Goal: Information Seeking & Learning: Learn about a topic

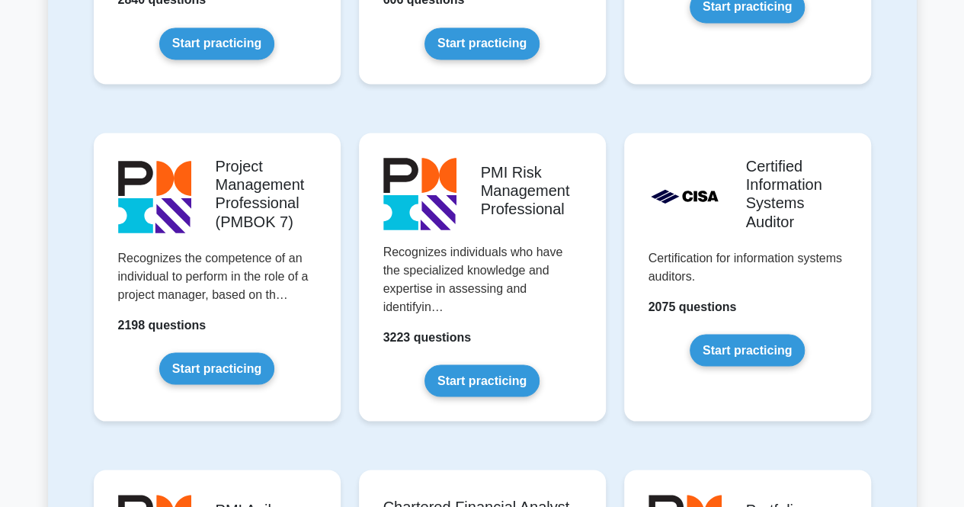
scroll to position [1232, 0]
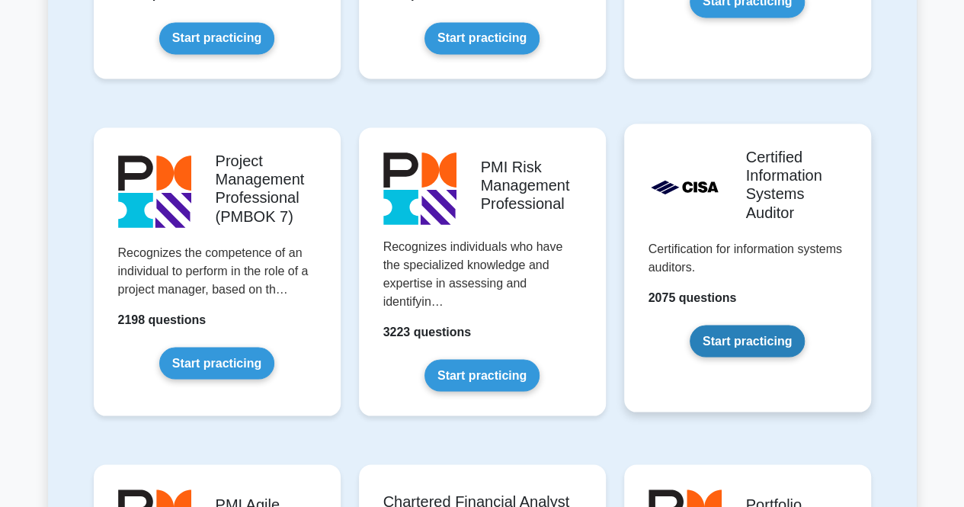
click at [743, 338] on link "Start practicing" at bounding box center [747, 341] width 115 height 32
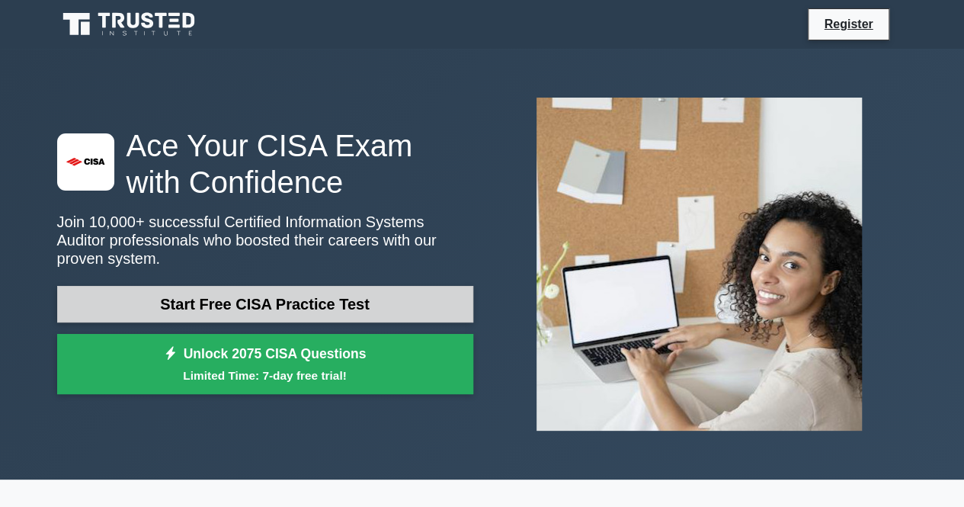
click at [293, 298] on link "Start Free CISA Practice Test" at bounding box center [265, 304] width 416 height 37
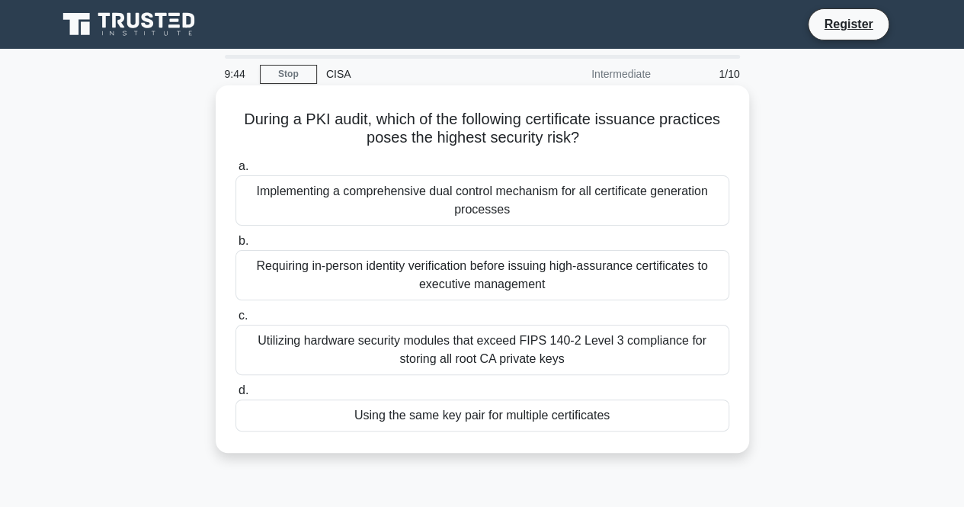
click at [303, 352] on div "Utilizing hardware security modules that exceed FIPS 140-2 Level 3 compliance f…" at bounding box center [482, 350] width 494 height 50
click at [235, 321] on input "c. Utilizing hardware security modules that exceed FIPS 140-2 Level 3 complianc…" at bounding box center [235, 316] width 0 height 10
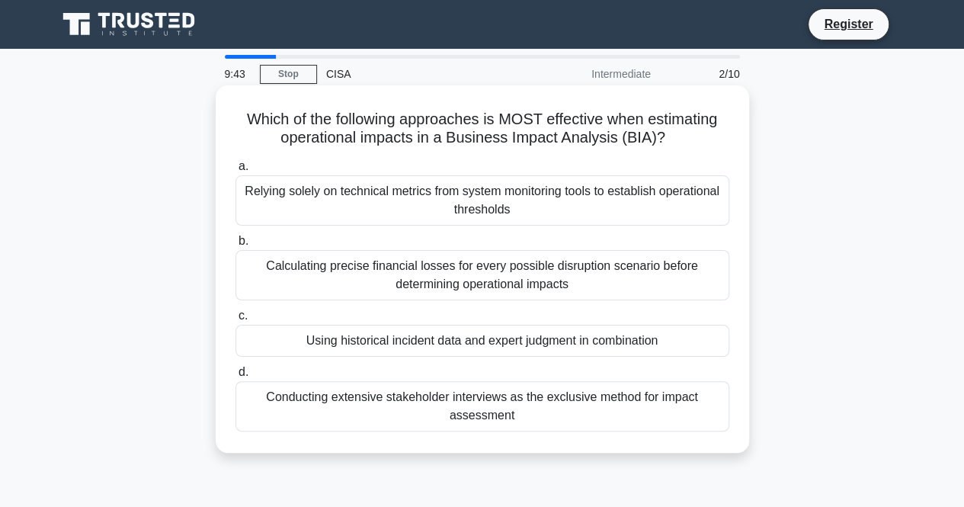
click at [312, 266] on div "Calculating precise financial losses for every possible disruption scenario bef…" at bounding box center [482, 275] width 494 height 50
click at [235, 246] on input "b. Calculating precise financial losses for every possible disruption scenario …" at bounding box center [235, 241] width 0 height 10
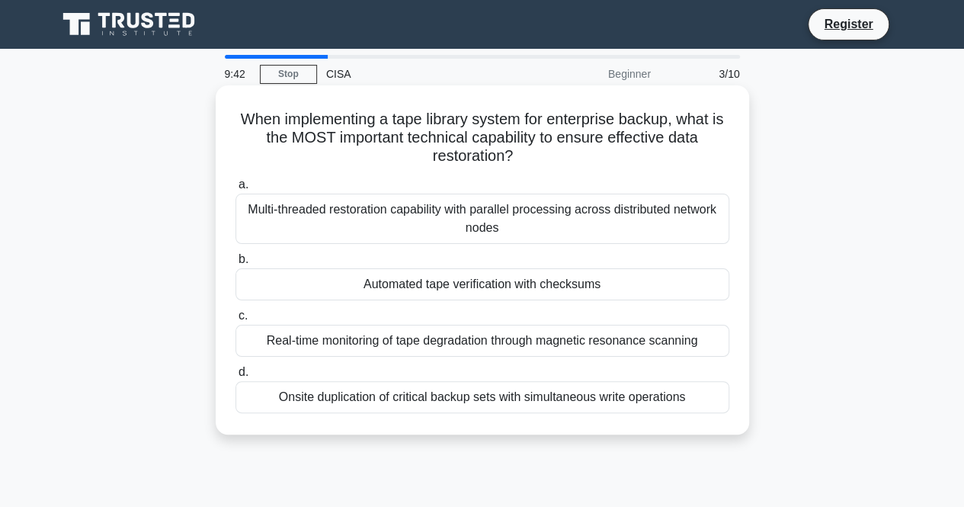
click at [332, 215] on div "Multi-threaded restoration capability with parallel processing across distribut…" at bounding box center [482, 219] width 494 height 50
click at [235, 190] on input "a. Multi-threaded restoration capability with parallel processing across distri…" at bounding box center [235, 185] width 0 height 10
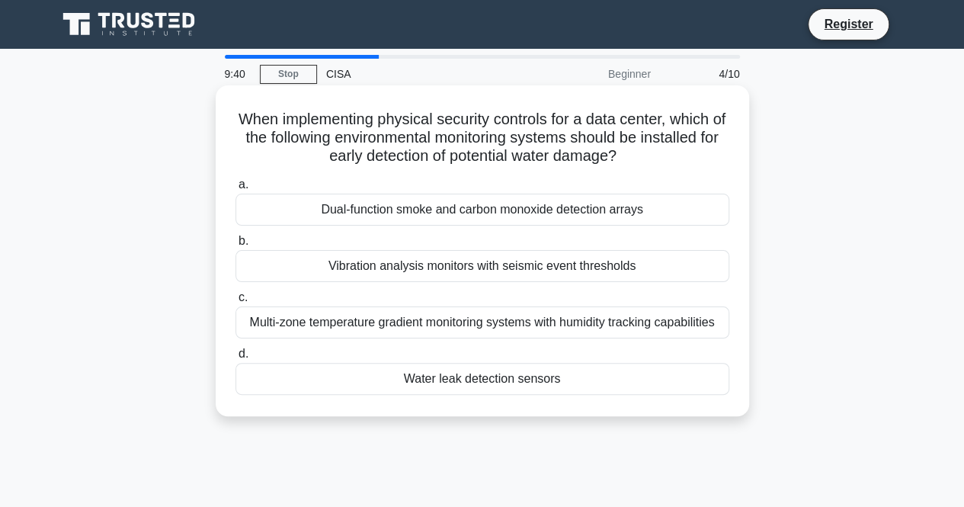
click at [393, 211] on div "Dual-function smoke and carbon monoxide detection arrays" at bounding box center [482, 210] width 494 height 32
click at [235, 190] on input "a. Dual-function smoke and carbon monoxide detection arrays" at bounding box center [235, 185] width 0 height 10
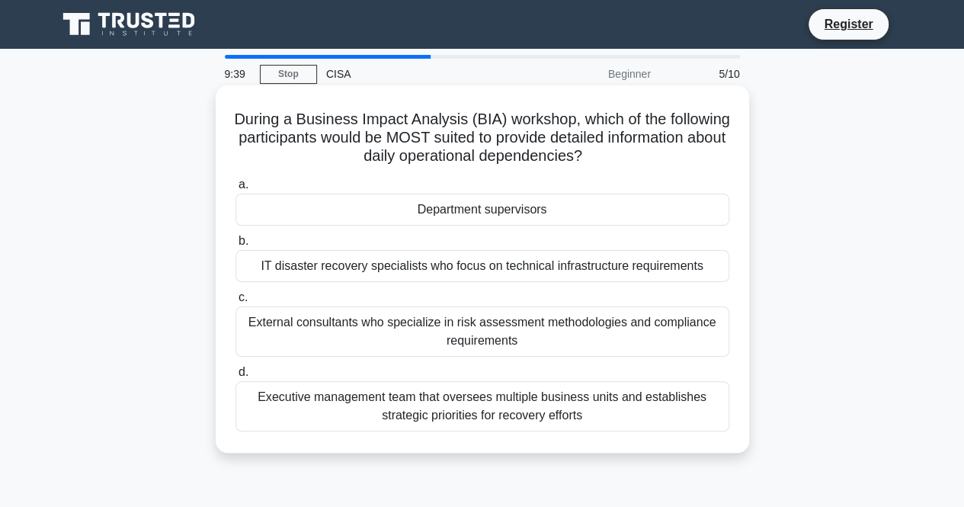
click at [398, 321] on div "External consultants who specialize in risk assessment methodologies and compli…" at bounding box center [482, 331] width 494 height 50
click at [235, 303] on input "c. External consultants who specialize in risk assessment methodologies and com…" at bounding box center [235, 298] width 0 height 10
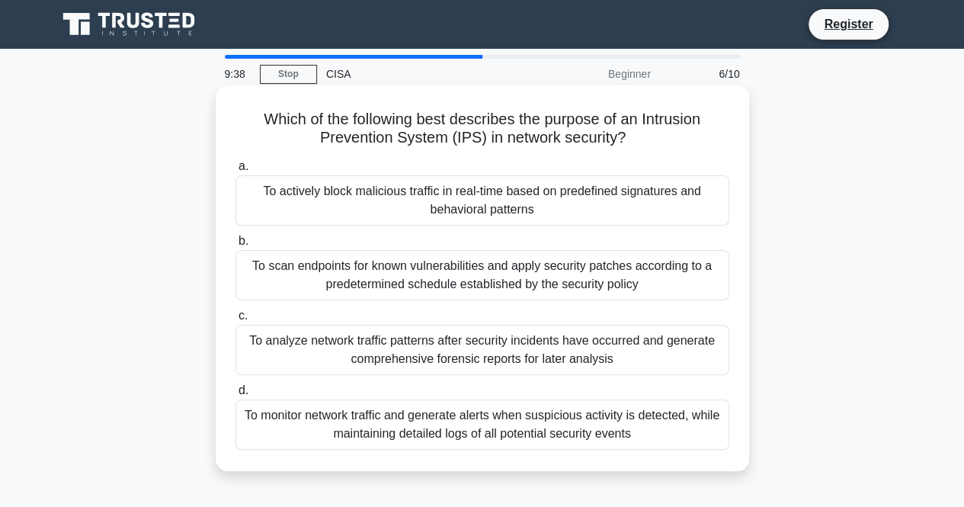
click at [464, 203] on div "To actively block malicious traffic in real-time based on predefined signatures…" at bounding box center [482, 200] width 494 height 50
click at [235, 171] on input "a. To actively block malicious traffic in real-time based on predefined signatu…" at bounding box center [235, 167] width 0 height 10
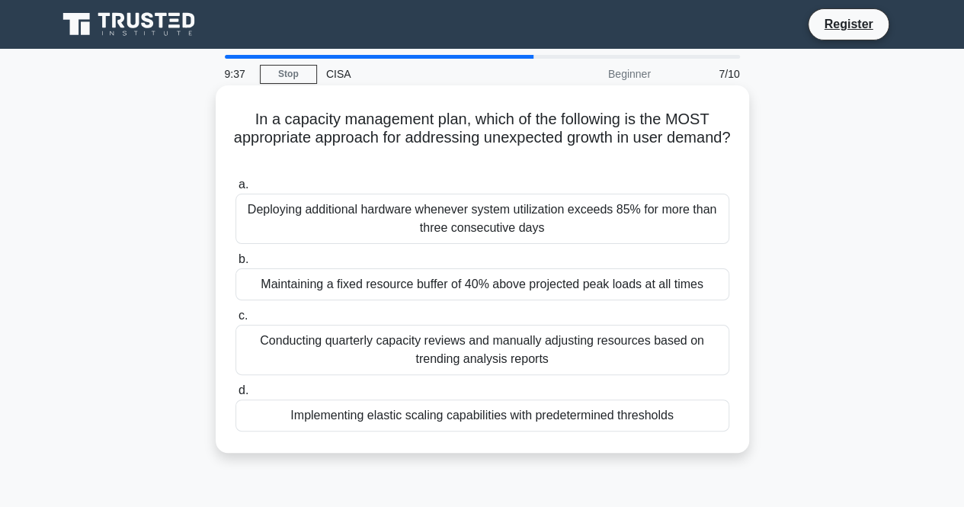
click at [476, 417] on div "Implementing elastic scaling capabilities with predetermined thresholds" at bounding box center [482, 415] width 494 height 32
click at [235, 396] on input "d. Implementing elastic scaling capabilities with predetermined thresholds" at bounding box center [235, 391] width 0 height 10
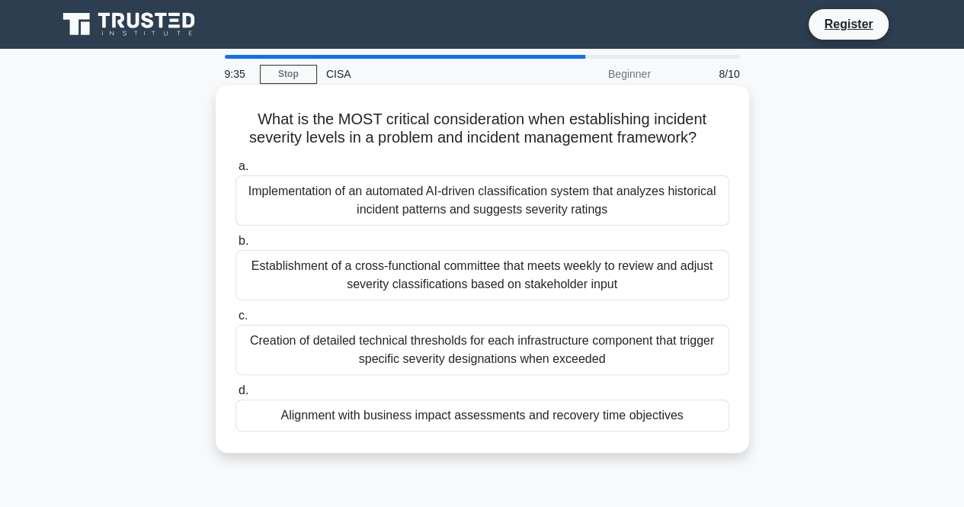
click at [491, 277] on div "Establishment of a cross-functional committee that meets weekly to review and a…" at bounding box center [482, 275] width 494 height 50
click at [235, 246] on input "b. Establishment of a cross-functional committee that meets weekly to review an…" at bounding box center [235, 241] width 0 height 10
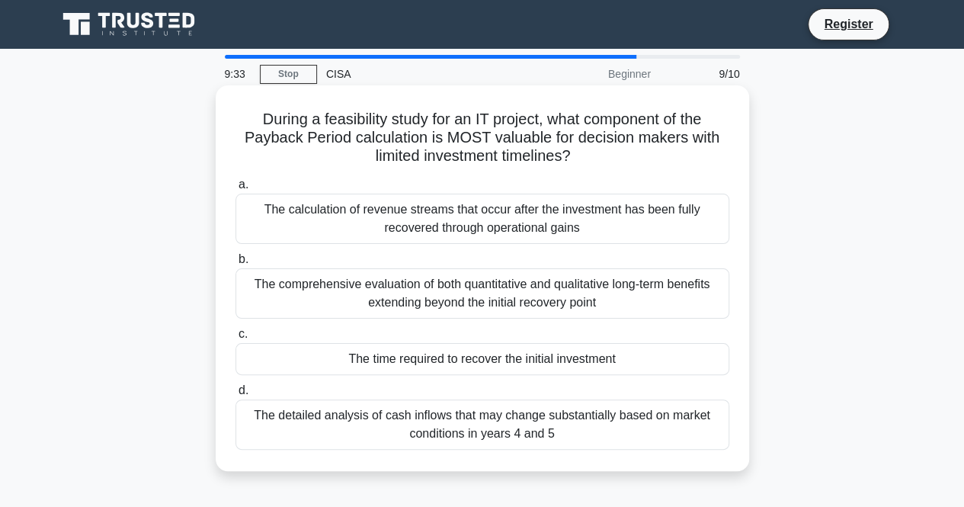
click at [499, 226] on div "The calculation of revenue streams that occur after the investment has been ful…" at bounding box center [482, 219] width 494 height 50
click at [235, 190] on input "a. The calculation of revenue streams that occur after the investment has been …" at bounding box center [235, 185] width 0 height 10
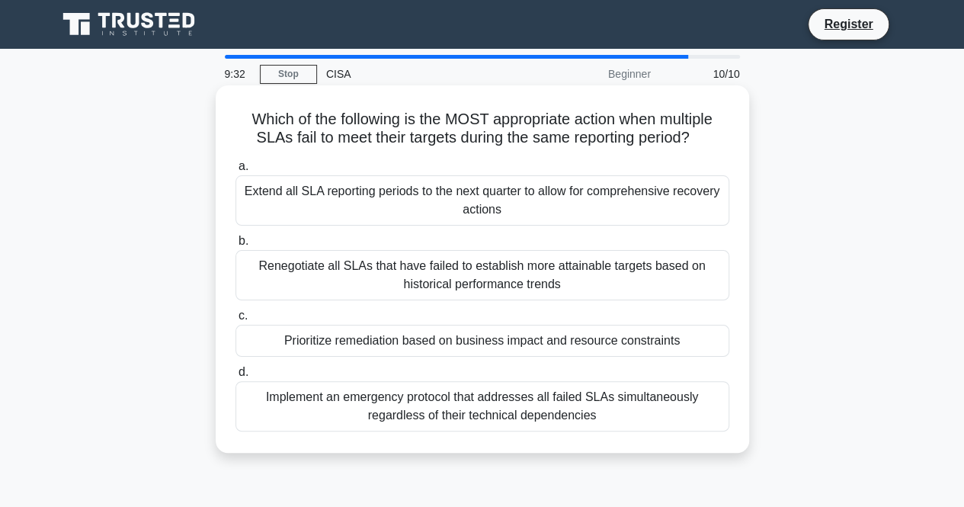
click at [485, 335] on div "Prioritize remediation based on business impact and resource constraints" at bounding box center [482, 341] width 494 height 32
click at [235, 321] on input "c. Prioritize remediation based on business impact and resource constraints" at bounding box center [235, 316] width 0 height 10
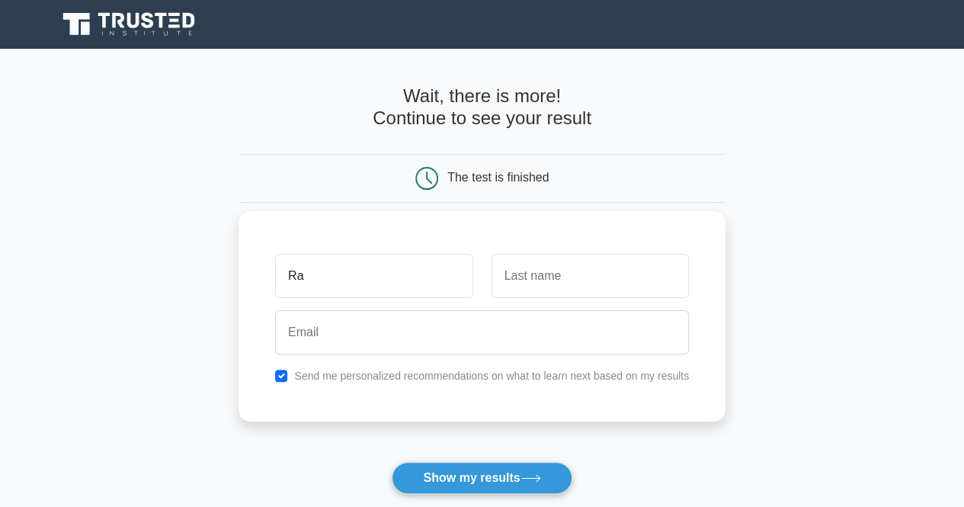
type input "Rajesh"
click at [562, 267] on input "text" at bounding box center [590, 276] width 197 height 44
type input "Manickam"
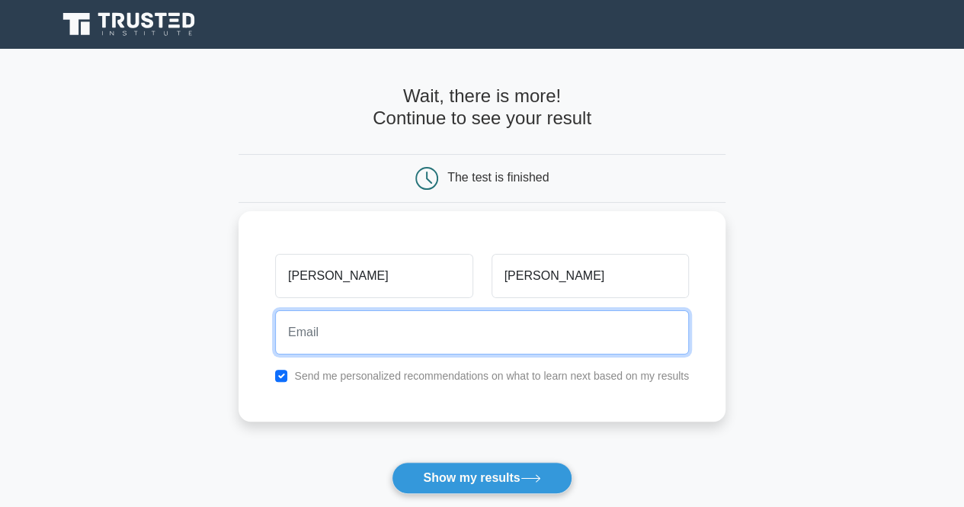
click at [364, 344] on input "email" at bounding box center [482, 332] width 414 height 44
type input "rajesh605@gmail.com"
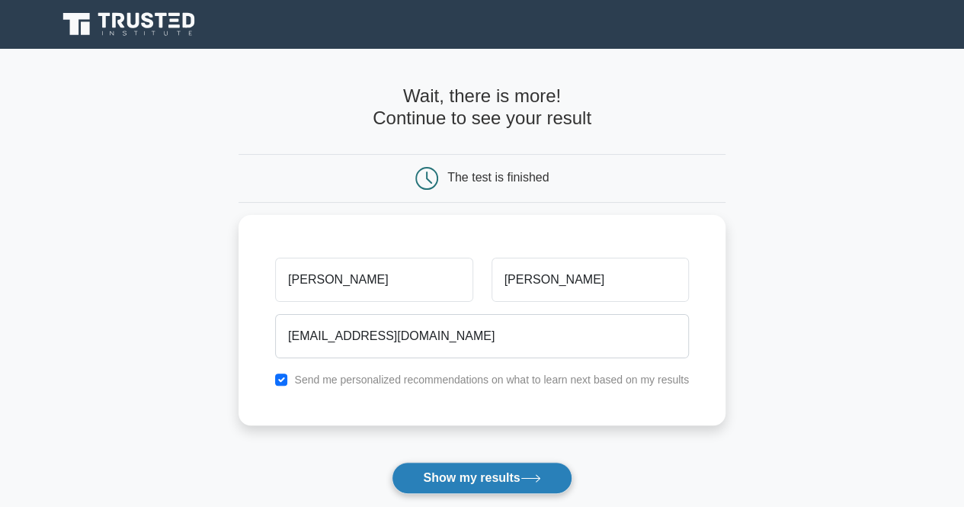
click at [476, 472] on button "Show my results" at bounding box center [482, 478] width 180 height 32
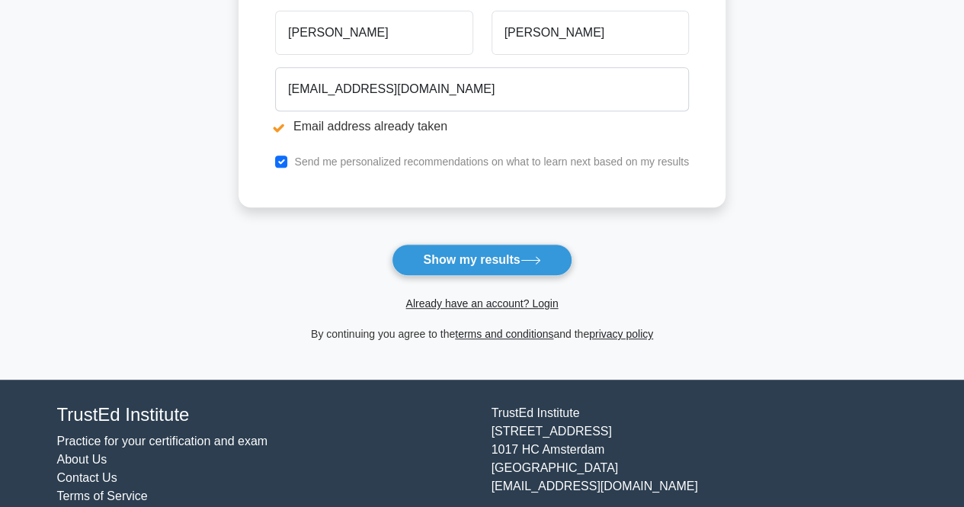
scroll to position [341, 0]
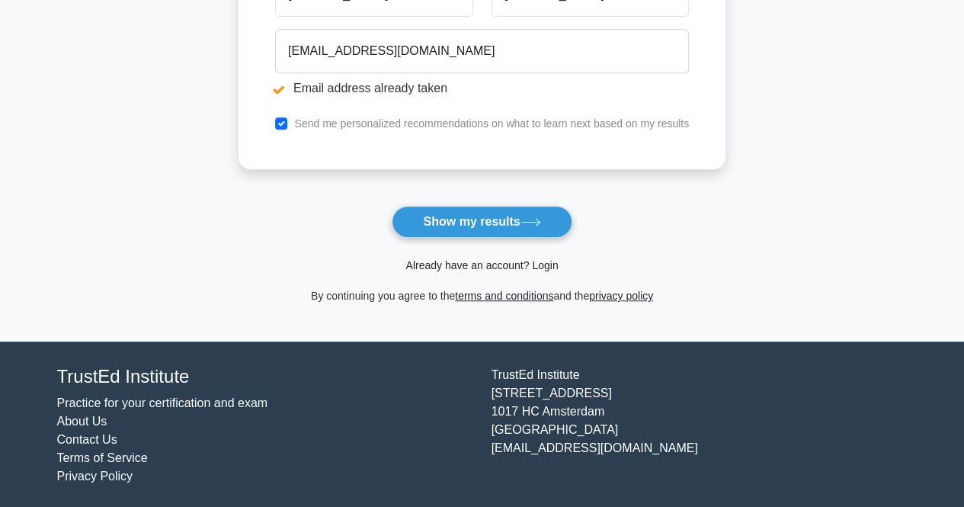
click at [541, 260] on link "Already have an account? Login" at bounding box center [481, 265] width 152 height 12
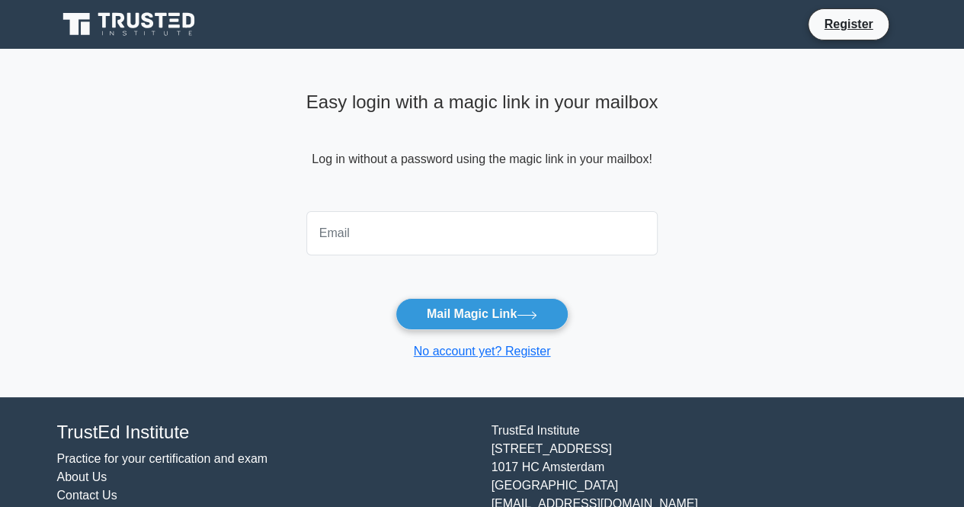
click at [354, 231] on input "email" at bounding box center [482, 233] width 352 height 44
type input "[EMAIL_ADDRESS][DOMAIN_NAME]"
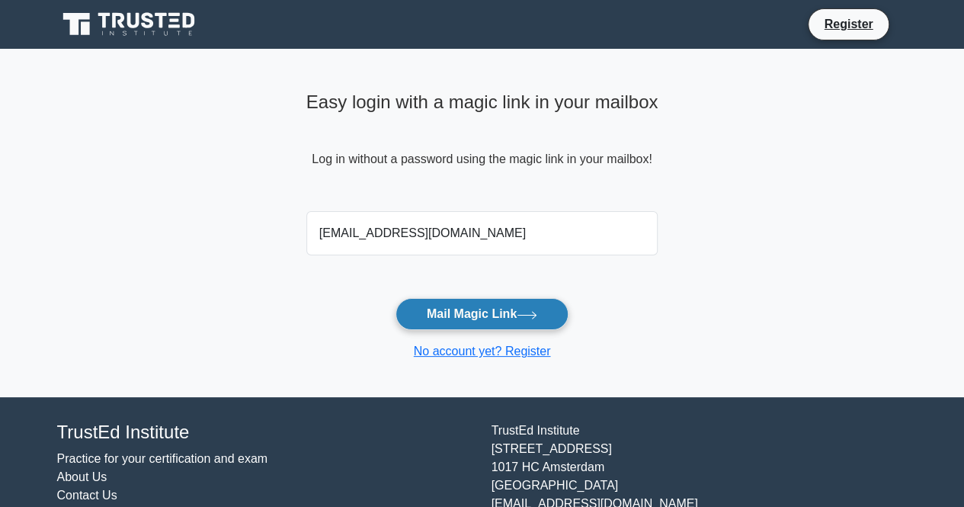
click at [450, 321] on button "Mail Magic Link" at bounding box center [482, 314] width 173 height 32
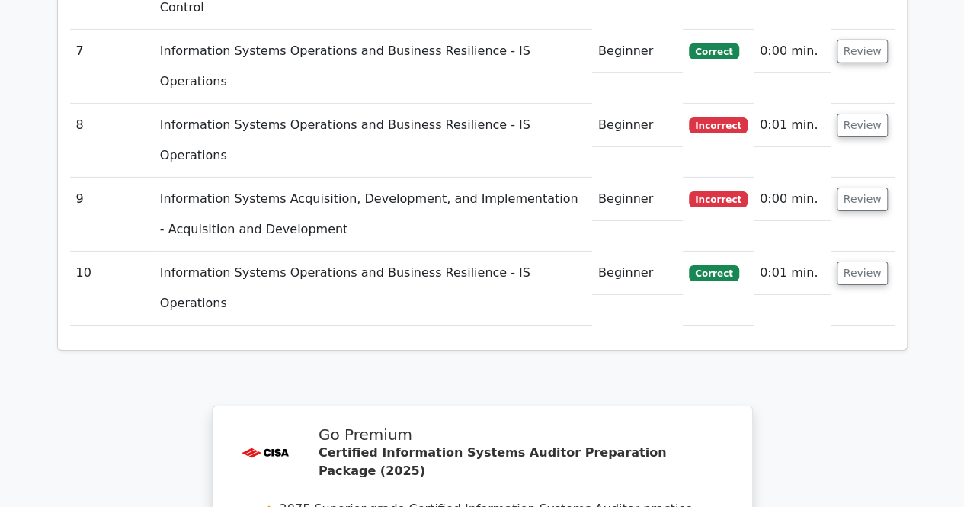
scroll to position [2584, 0]
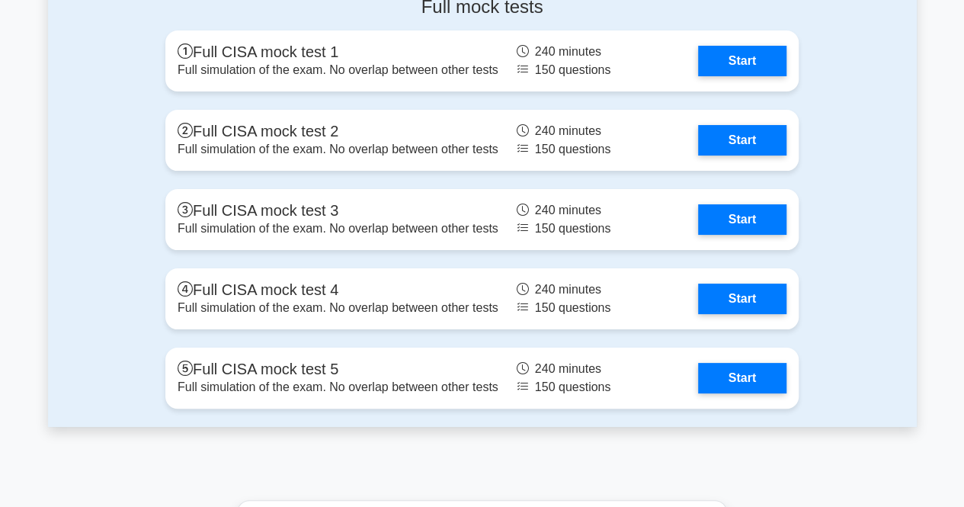
scroll to position [2909, 0]
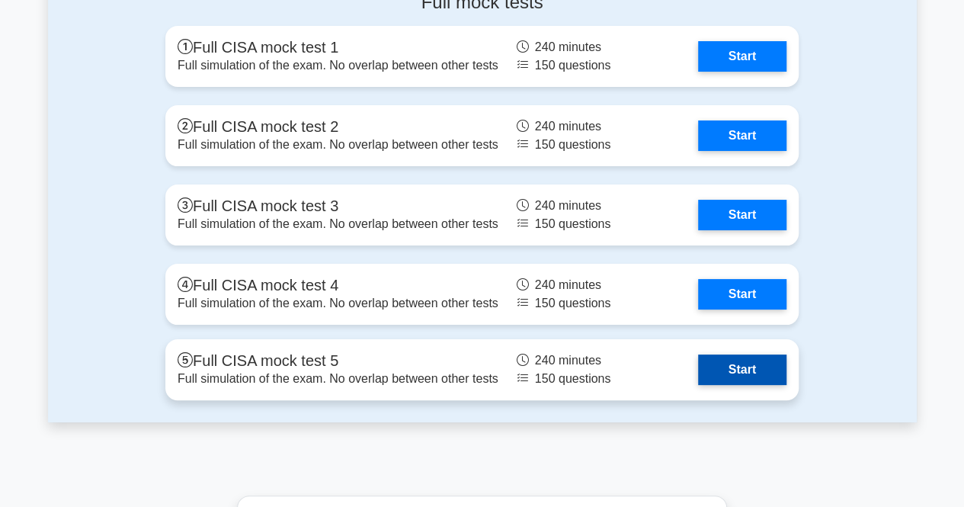
click at [698, 354] on link "Start" at bounding box center [742, 369] width 88 height 30
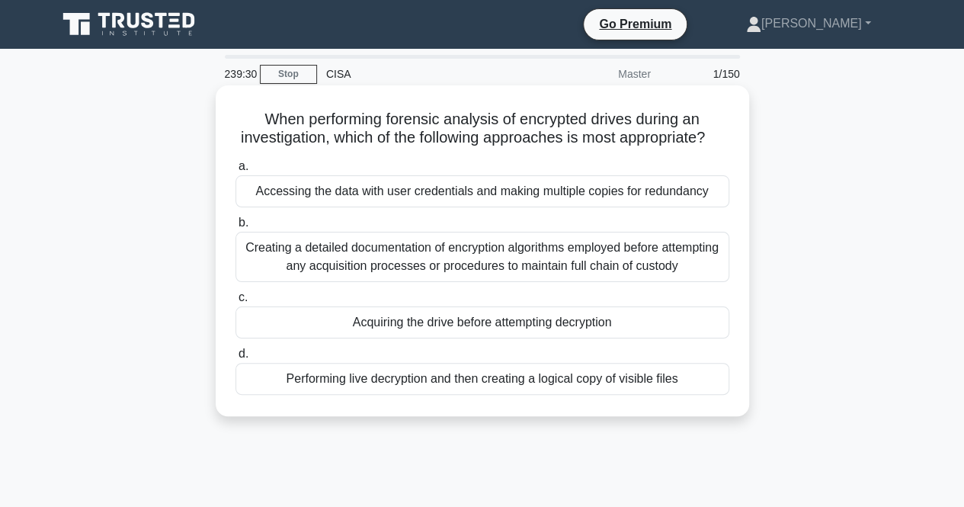
click at [460, 280] on div "Creating a detailed documentation of encryption algorithms employed before atte…" at bounding box center [482, 257] width 494 height 50
click at [235, 228] on input "b. Creating a detailed documentation of encryption algorithms employed before a…" at bounding box center [235, 223] width 0 height 10
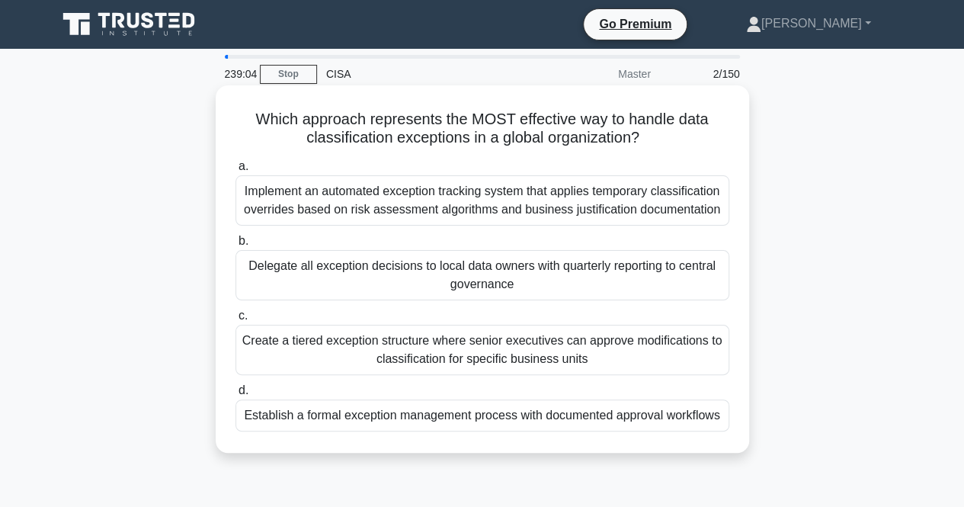
click at [387, 202] on div "Implement an automated exception tracking system that applies temporary classif…" at bounding box center [482, 200] width 494 height 50
click at [235, 171] on input "a. Implement an automated exception tracking system that applies temporary clas…" at bounding box center [235, 167] width 0 height 10
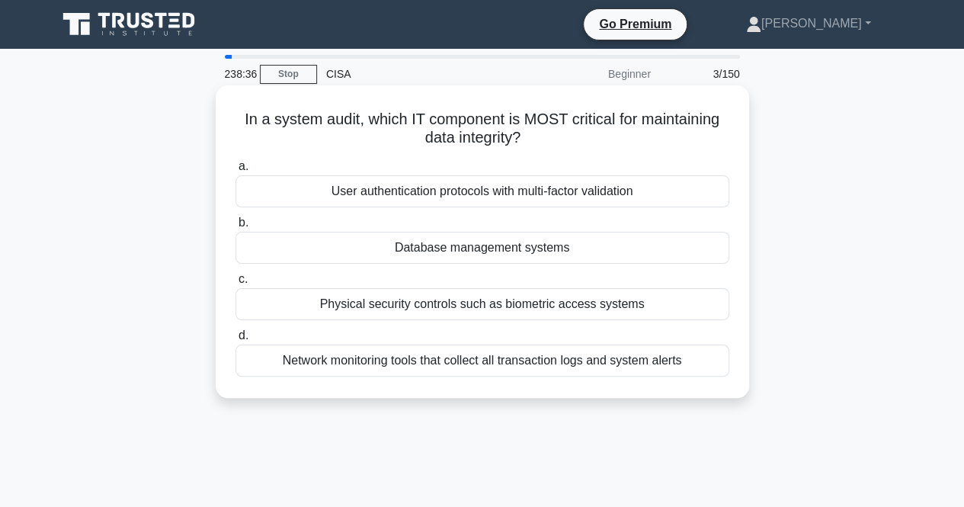
click at [444, 193] on div "User authentication protocols with multi-factor validation" at bounding box center [482, 191] width 494 height 32
click at [235, 171] on input "a. User authentication protocols with multi-factor validation" at bounding box center [235, 167] width 0 height 10
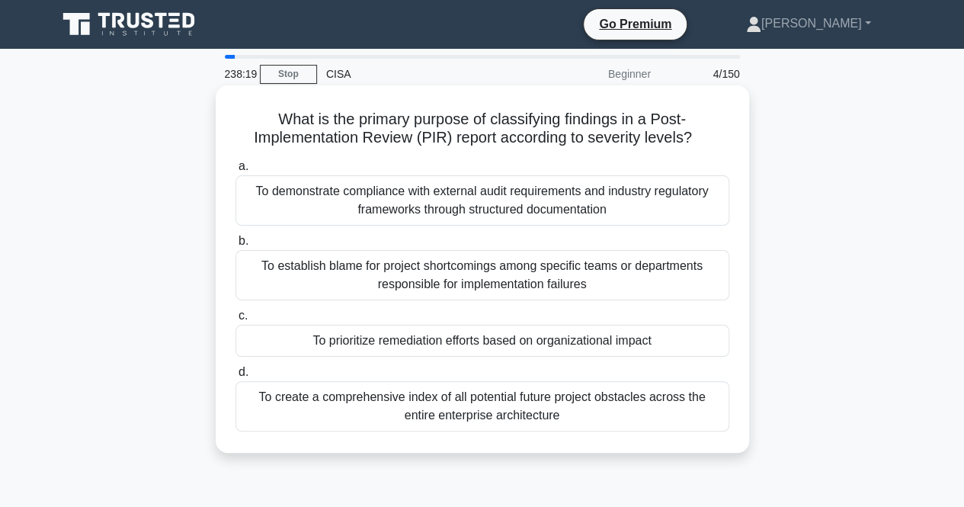
click at [383, 346] on div "To prioritize remediation efforts based on organizational impact" at bounding box center [482, 341] width 494 height 32
click at [235, 321] on input "c. To prioritize remediation efforts based on organizational impact" at bounding box center [235, 316] width 0 height 10
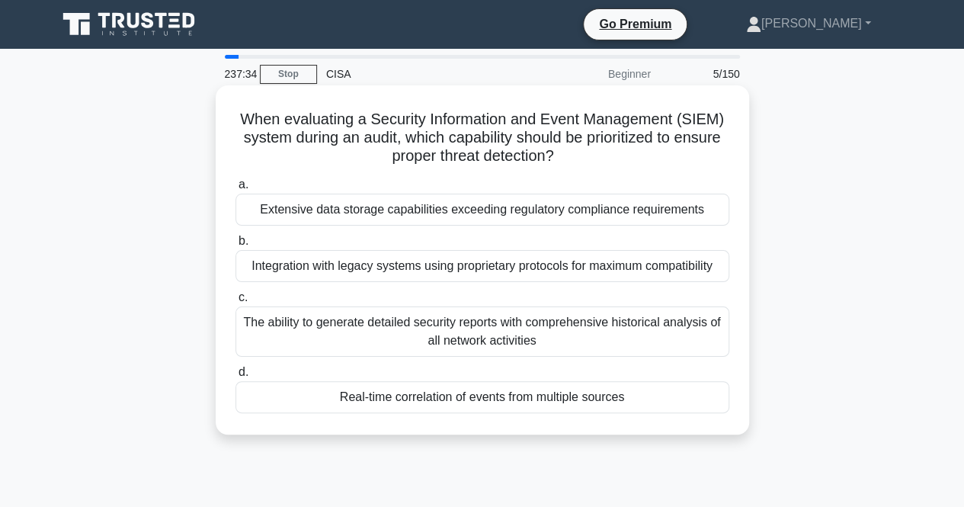
click at [437, 399] on div "Real-time correlation of events from multiple sources" at bounding box center [482, 397] width 494 height 32
click at [235, 377] on input "d. Real-time correlation of events from multiple sources" at bounding box center [235, 372] width 0 height 10
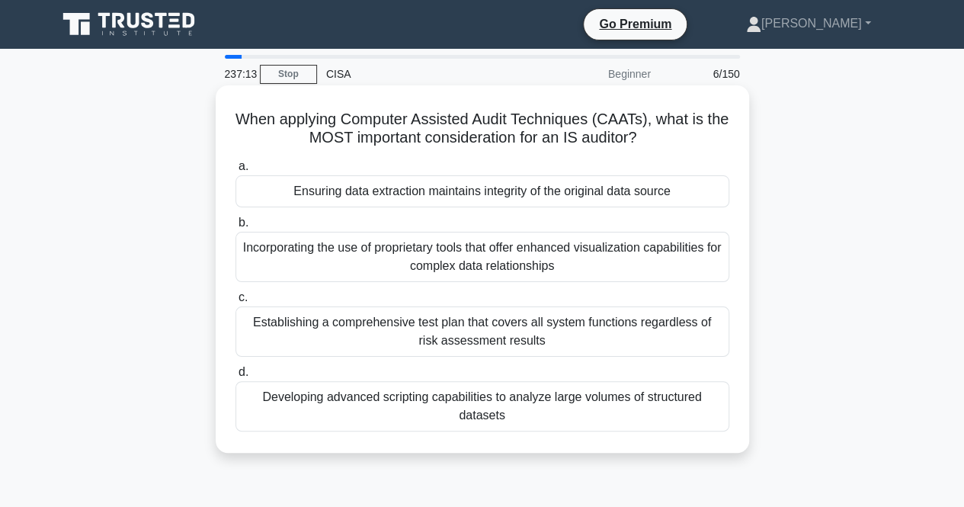
click at [492, 190] on div "Ensuring data extraction maintains integrity of the original data source" at bounding box center [482, 191] width 494 height 32
click at [235, 171] on input "a. Ensuring data extraction maintains integrity of the original data source" at bounding box center [235, 167] width 0 height 10
